Goal: Information Seeking & Learning: Find specific fact

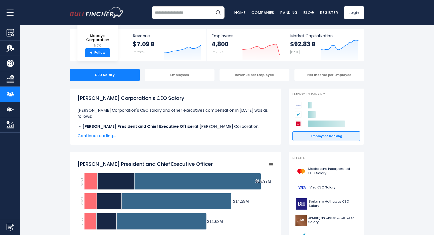
scroll to position [24, 0]
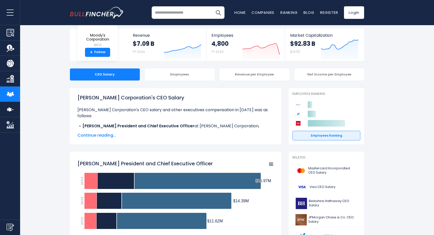
click at [92, 135] on span "Continue reading..." at bounding box center [175, 135] width 196 height 6
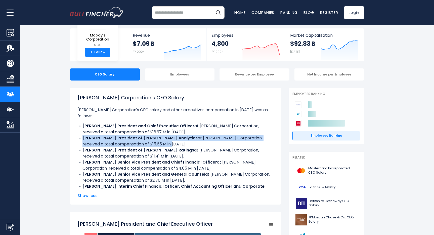
drag, startPoint x: 158, startPoint y: 137, endPoint x: 74, endPoint y: 133, distance: 84.3
click at [74, 133] on div "[PERSON_NAME] Corporation's CEO Salary [PERSON_NAME] Corporation's CEO salary a…" at bounding box center [175, 146] width 211 height 116
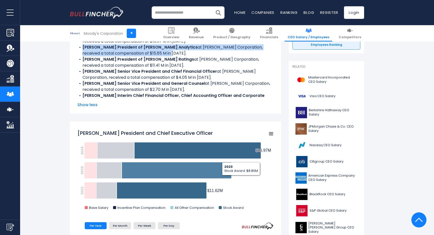
scroll to position [109, 0]
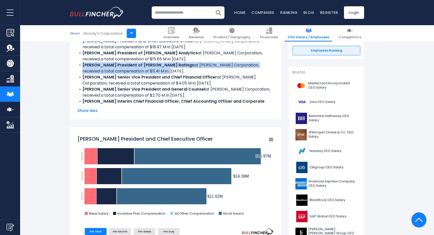
drag, startPoint x: 153, startPoint y: 64, endPoint x: 60, endPoint y: 61, distance: 93.1
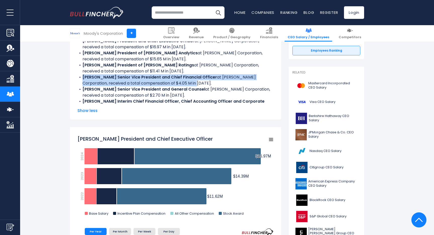
drag, startPoint x: 193, startPoint y: 77, endPoint x: 60, endPoint y: 69, distance: 133.5
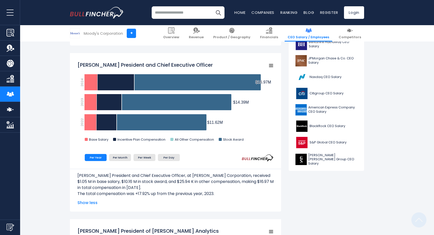
scroll to position [186, 0]
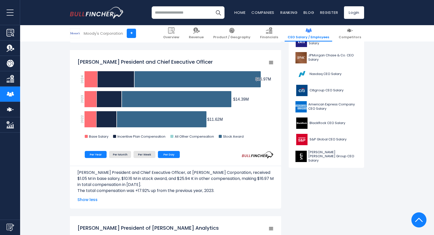
click at [166, 156] on li "Per Day" at bounding box center [169, 154] width 22 height 7
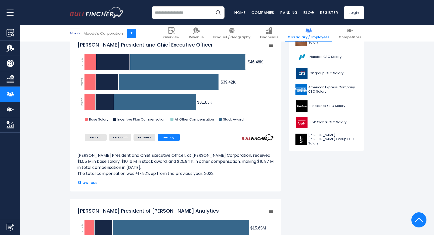
scroll to position [204, 0]
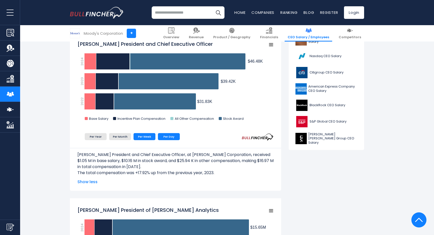
click at [147, 139] on li "Per Week" at bounding box center [145, 136] width 22 height 7
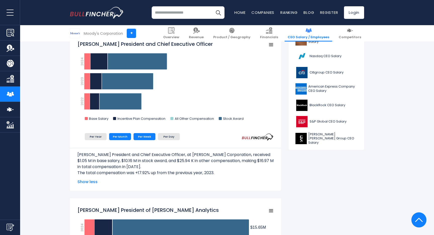
click at [122, 136] on li "Per Month" at bounding box center [120, 136] width 22 height 7
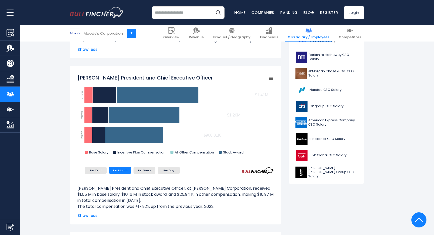
scroll to position [162, 0]
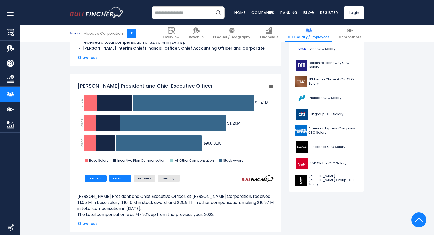
click at [99, 180] on li "Per Year" at bounding box center [96, 178] width 22 height 7
